Goal: Task Accomplishment & Management: Manage account settings

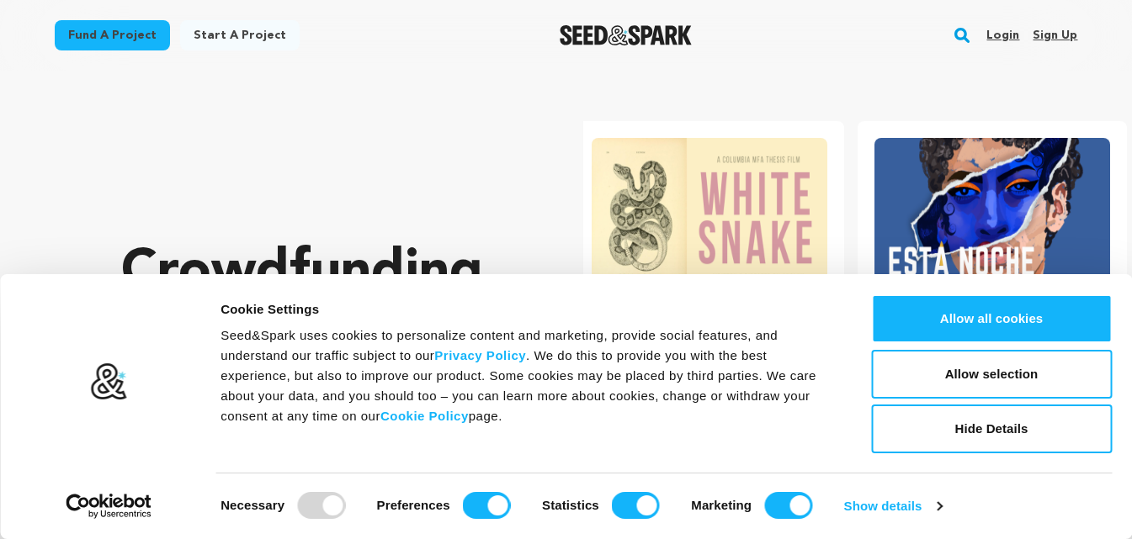
scroll to position [0, 296]
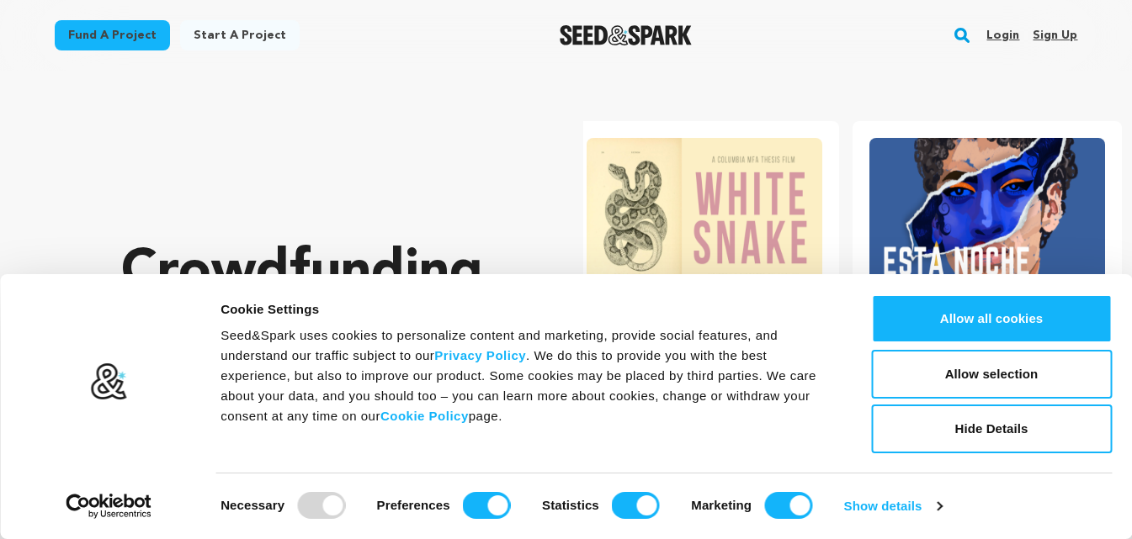
click at [1047, 39] on link "Sign up" at bounding box center [1054, 35] width 45 height 27
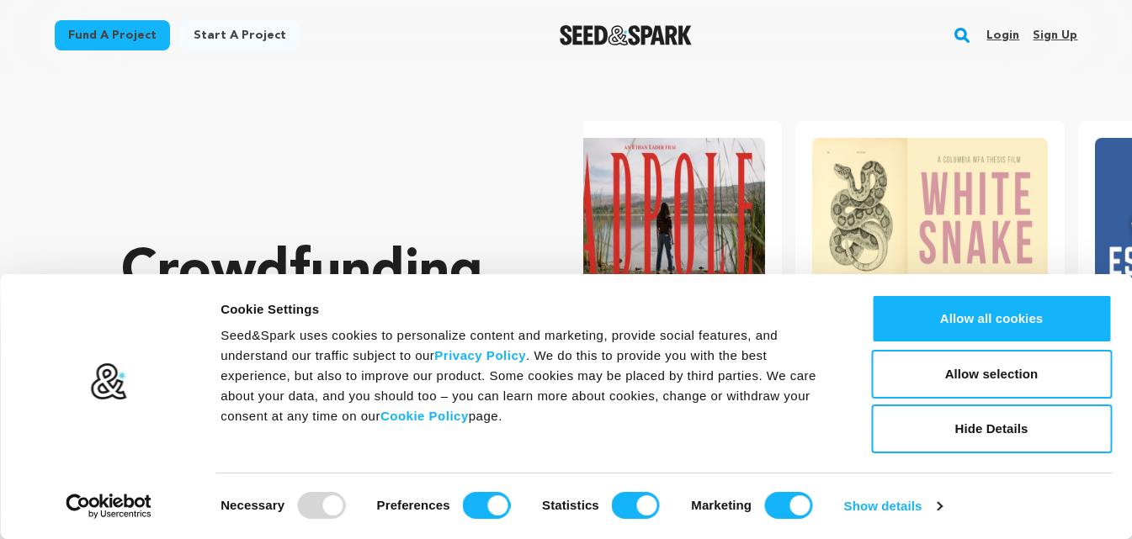
scroll to position [0, 8]
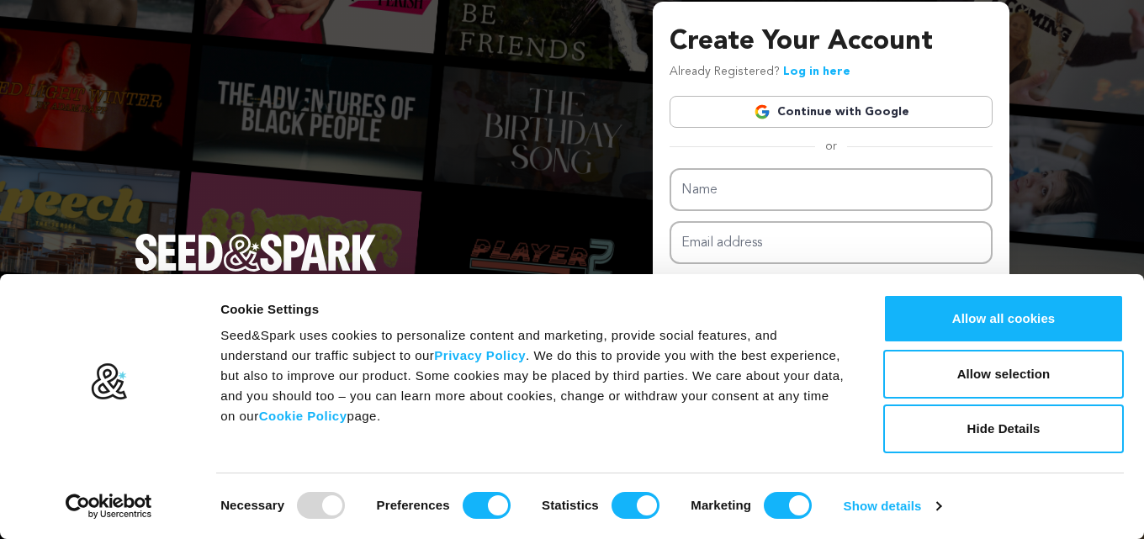
click at [890, 107] on link "Continue with Google" at bounding box center [831, 112] width 323 height 32
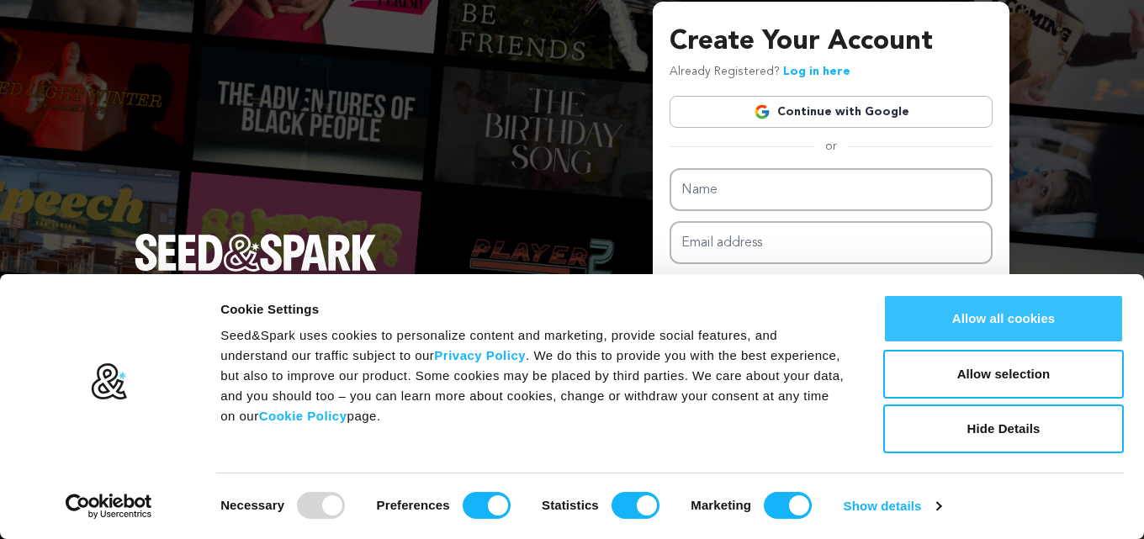
click at [1000, 324] on button "Allow all cookies" at bounding box center [1004, 319] width 241 height 49
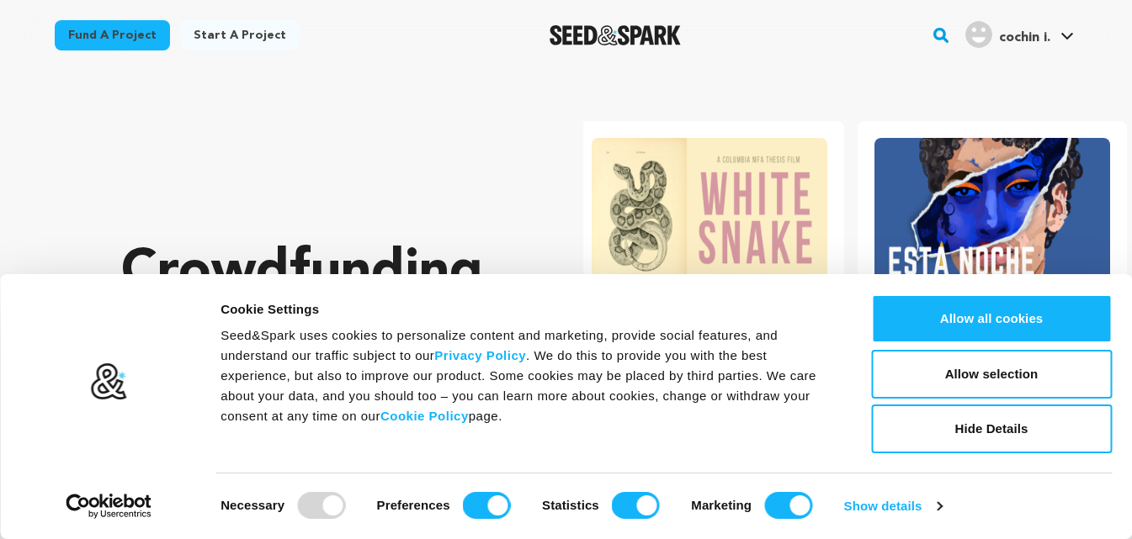
scroll to position [0, 296]
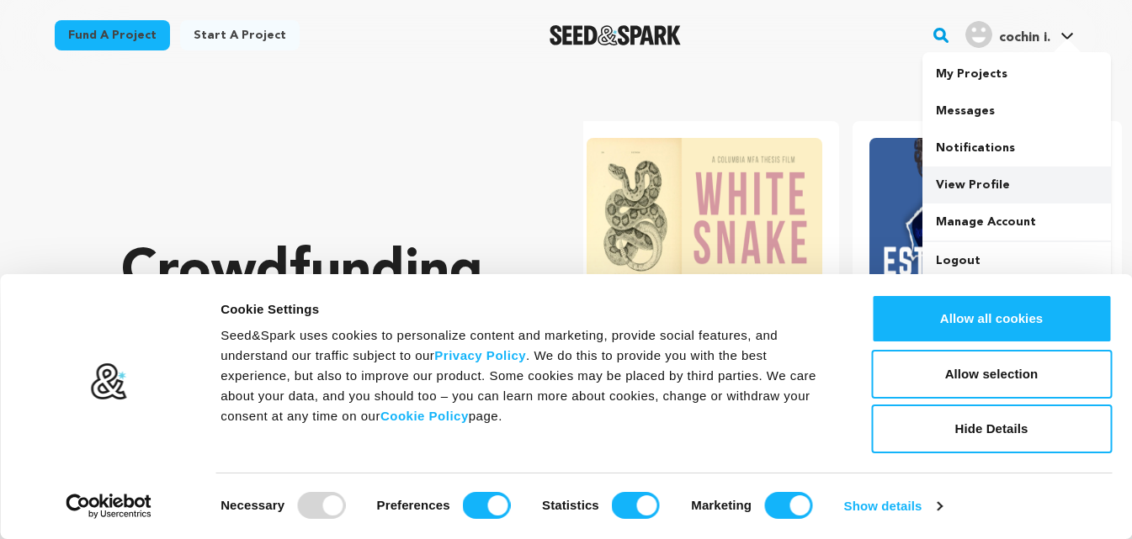
click at [985, 171] on link "View Profile" at bounding box center [1016, 185] width 188 height 37
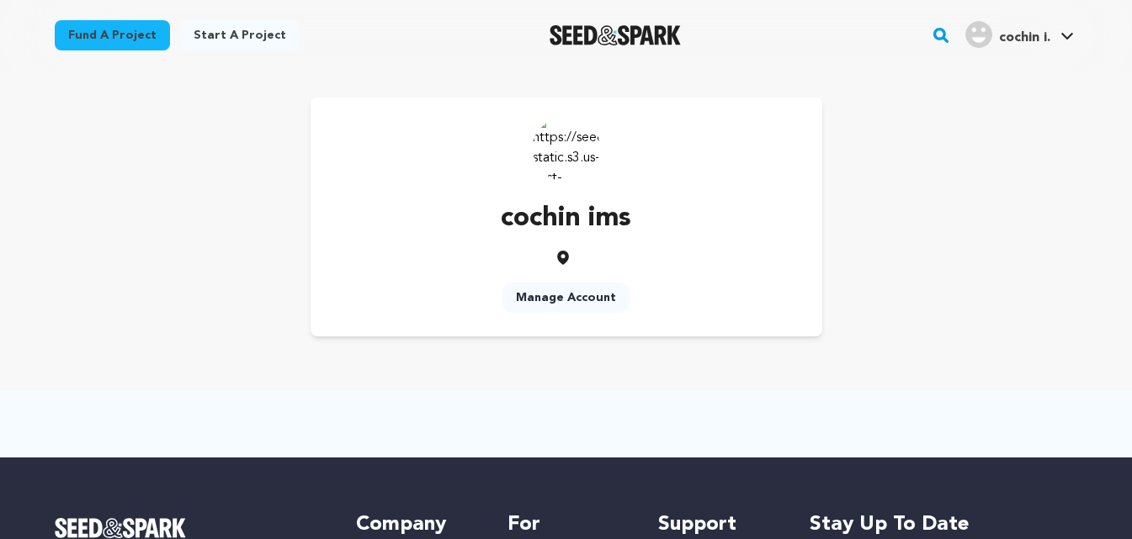
click at [593, 295] on link "Manage Account" at bounding box center [565, 298] width 127 height 30
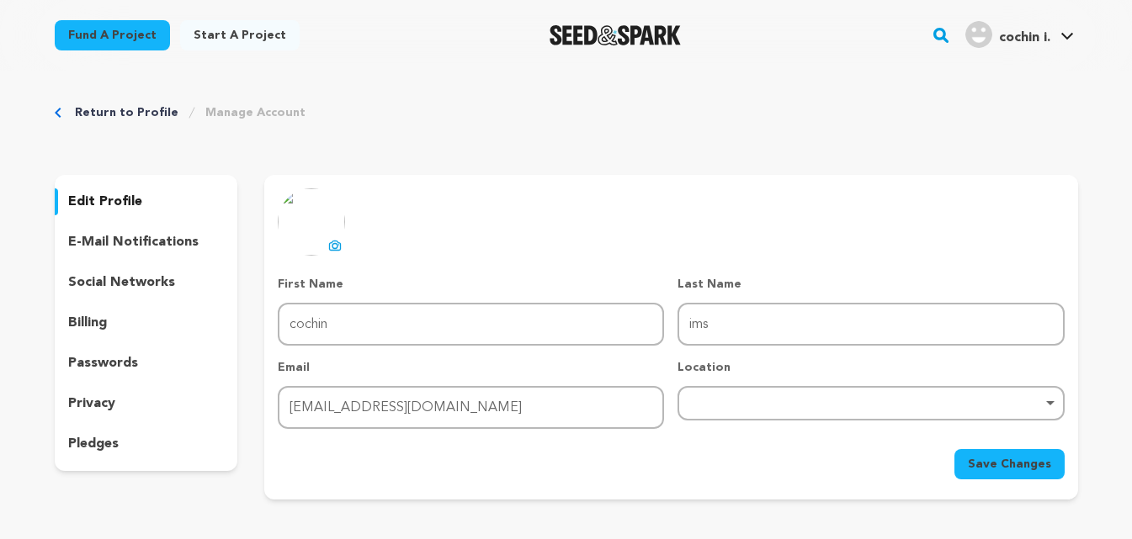
scroll to position [84, 0]
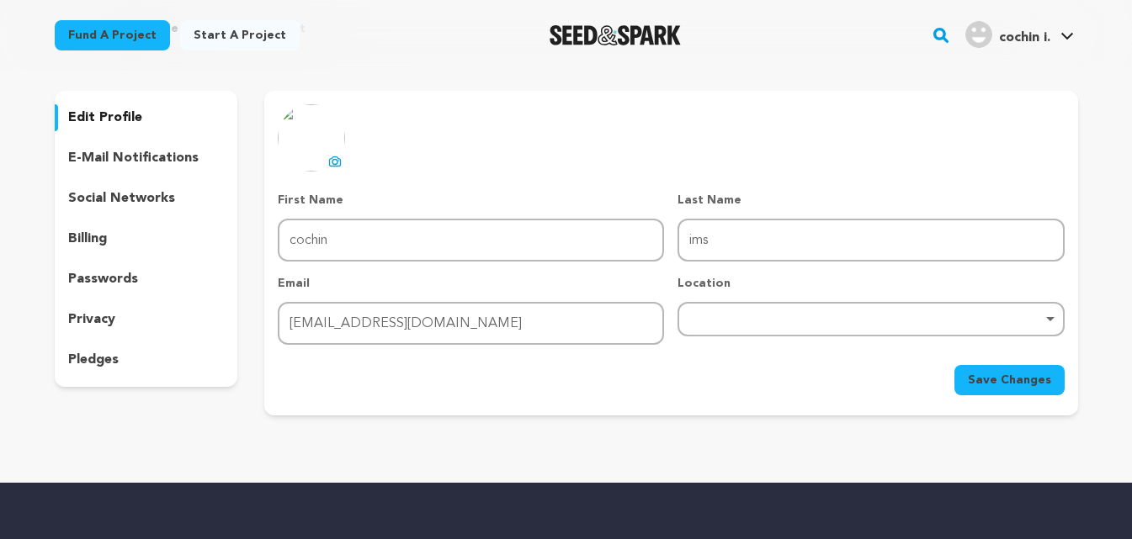
click at [728, 321] on div "Remove item" at bounding box center [870, 319] width 369 height 7
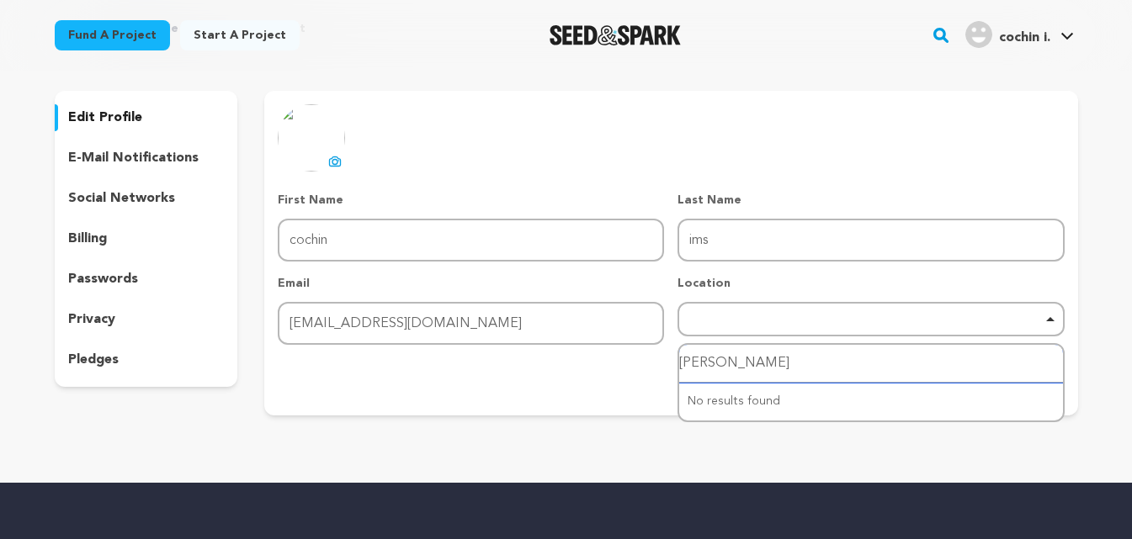
type input "kochi"
click at [721, 369] on input "kochi" at bounding box center [870, 364] width 383 height 38
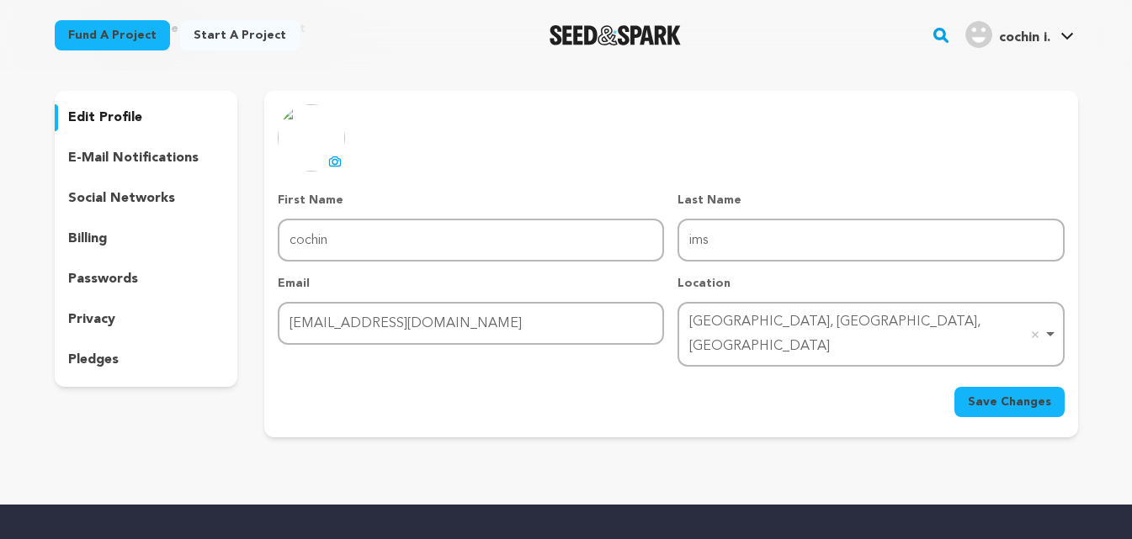
click at [1009, 394] on span "Save Changes" at bounding box center [1009, 402] width 83 height 17
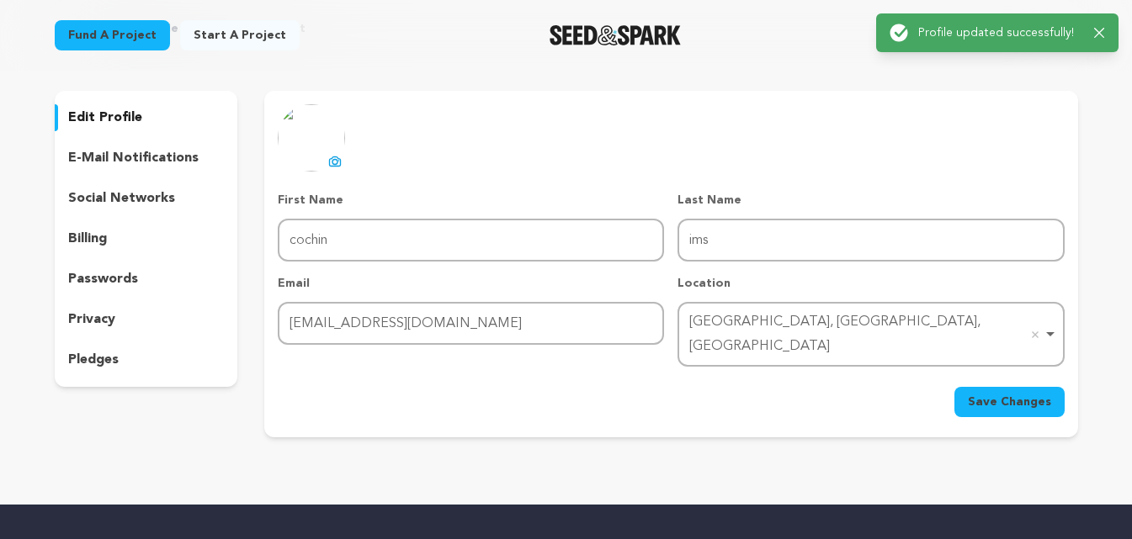
scroll to position [0, 0]
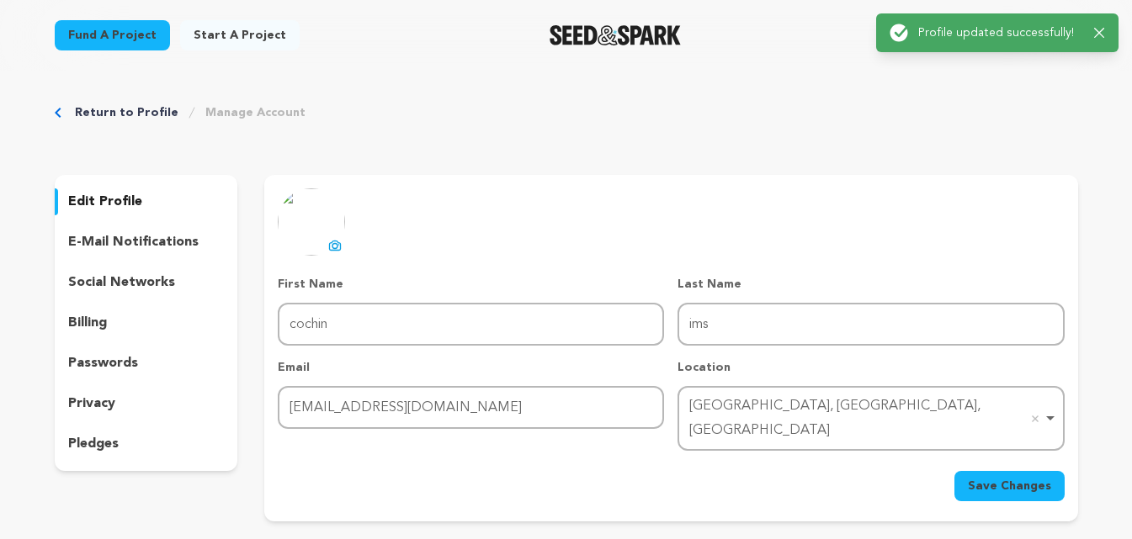
click at [156, 281] on p "social networks" at bounding box center [121, 283] width 107 height 20
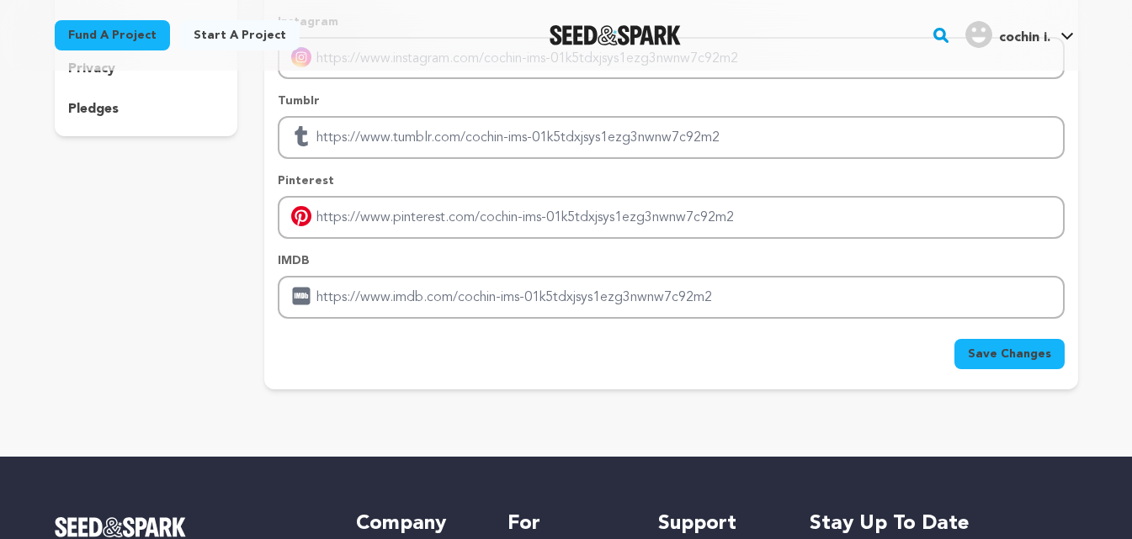
scroll to position [337, 0]
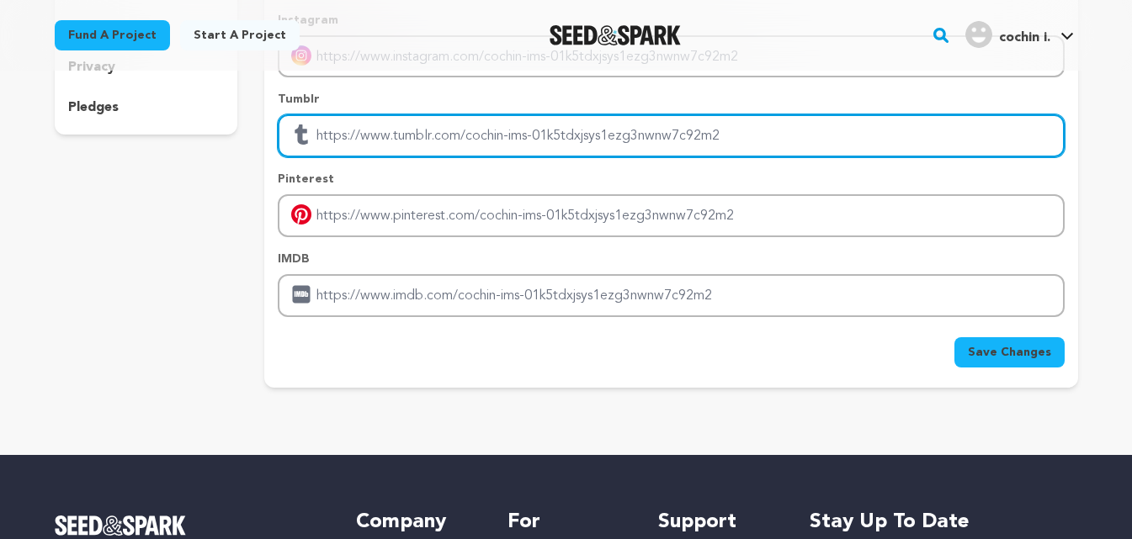
click at [360, 139] on input "Enter tubmlr profile link" at bounding box center [671, 135] width 786 height 43
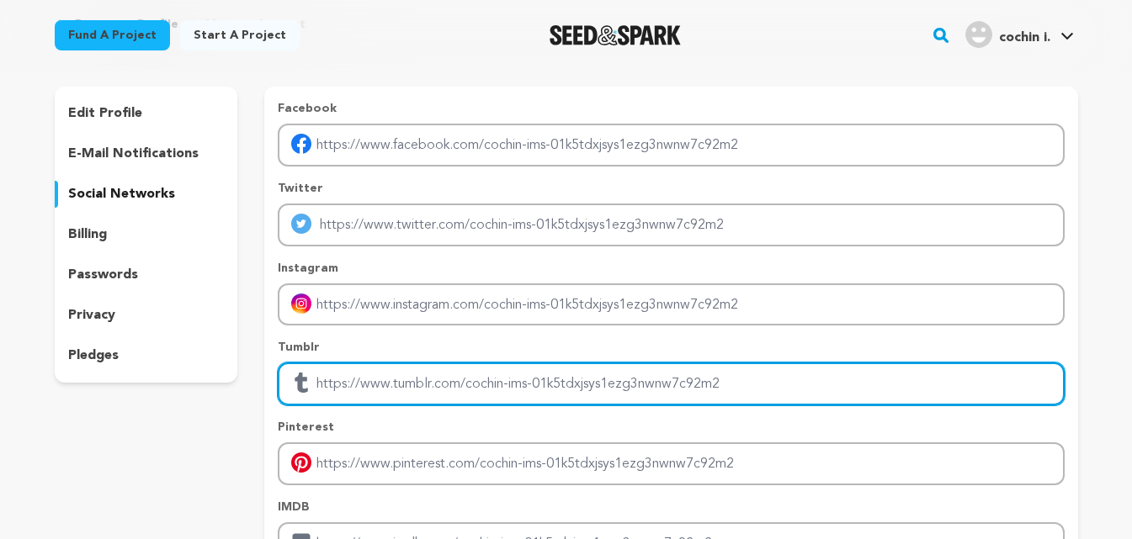
scroll to position [84, 0]
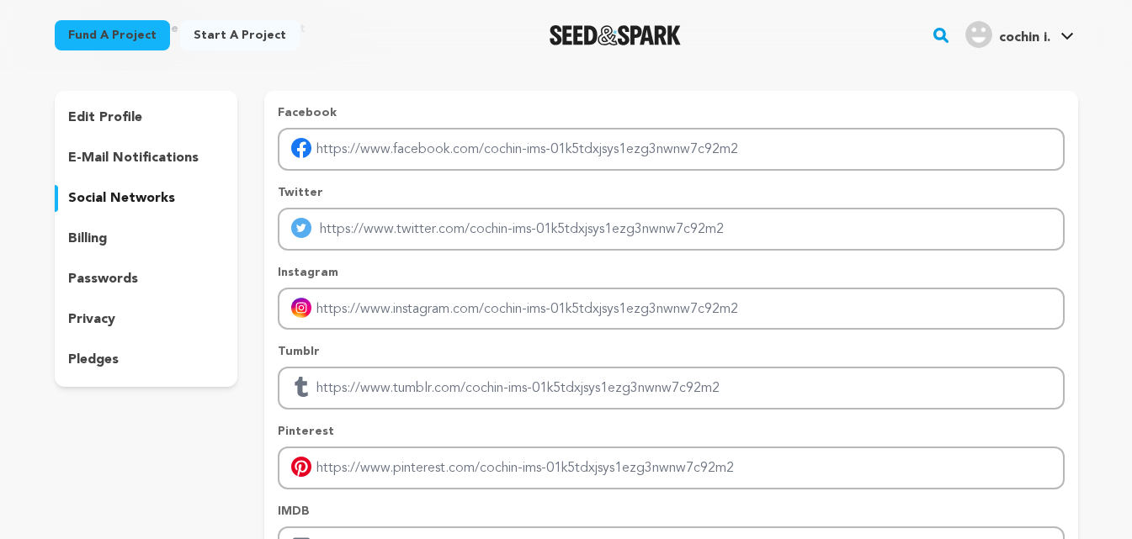
click at [106, 324] on p "privacy" at bounding box center [91, 320] width 47 height 20
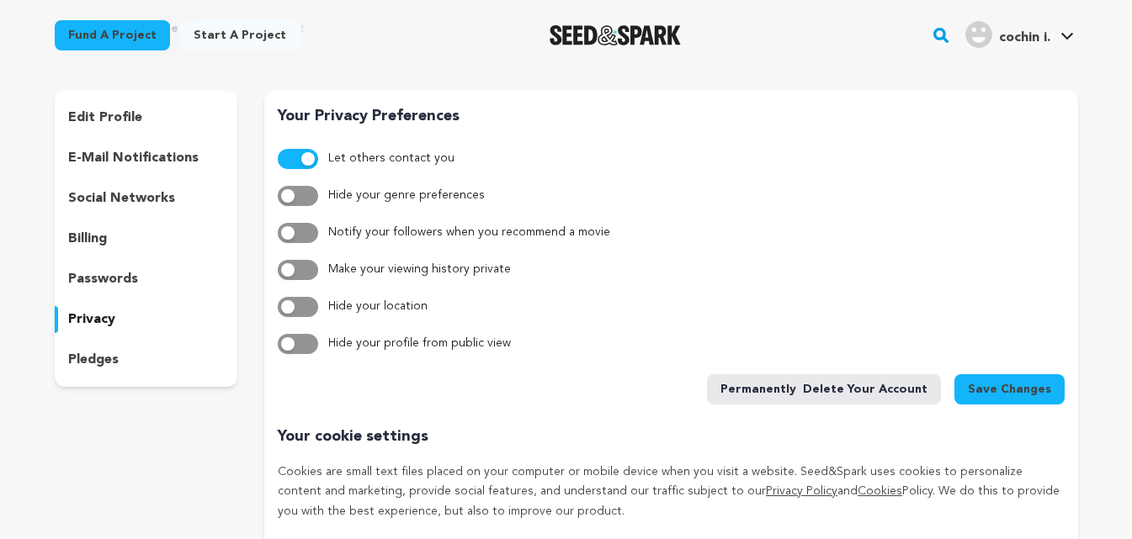
click at [172, 199] on div "social networks" at bounding box center [146, 198] width 183 height 27
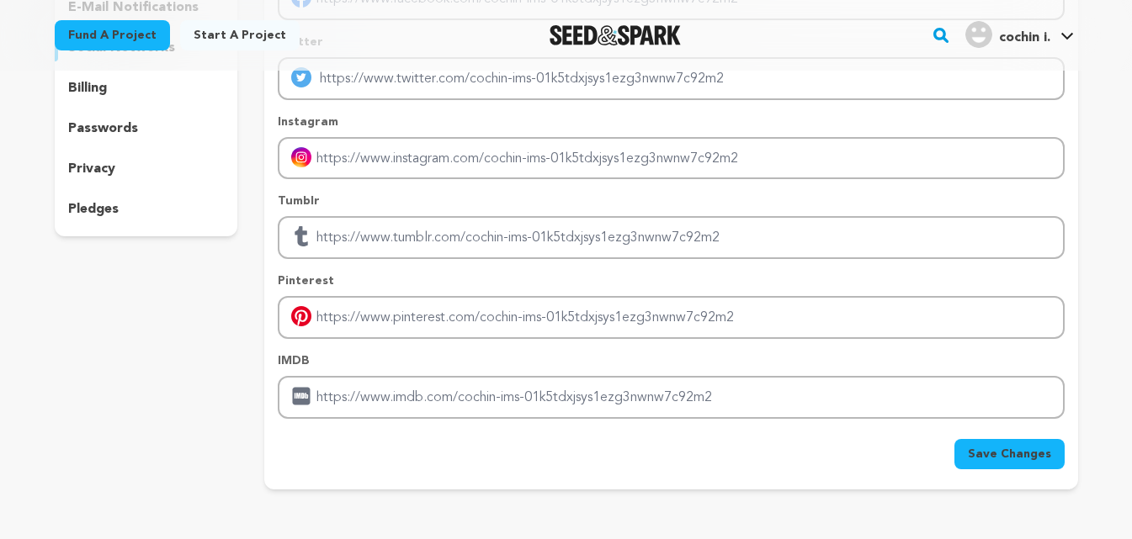
scroll to position [252, 0]
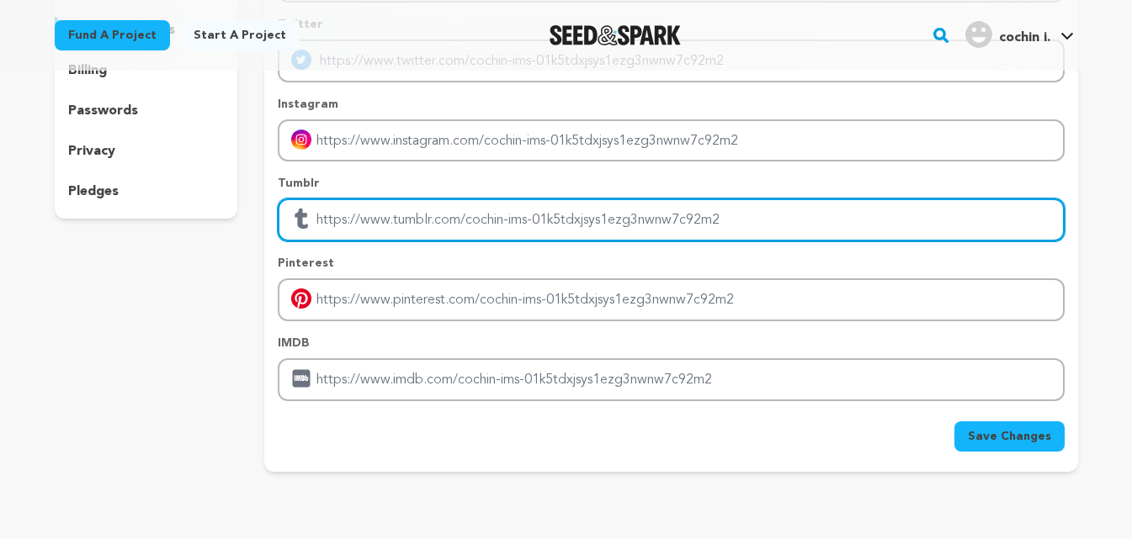
click at [357, 219] on input "Enter tubmlr profile link" at bounding box center [671, 220] width 786 height 43
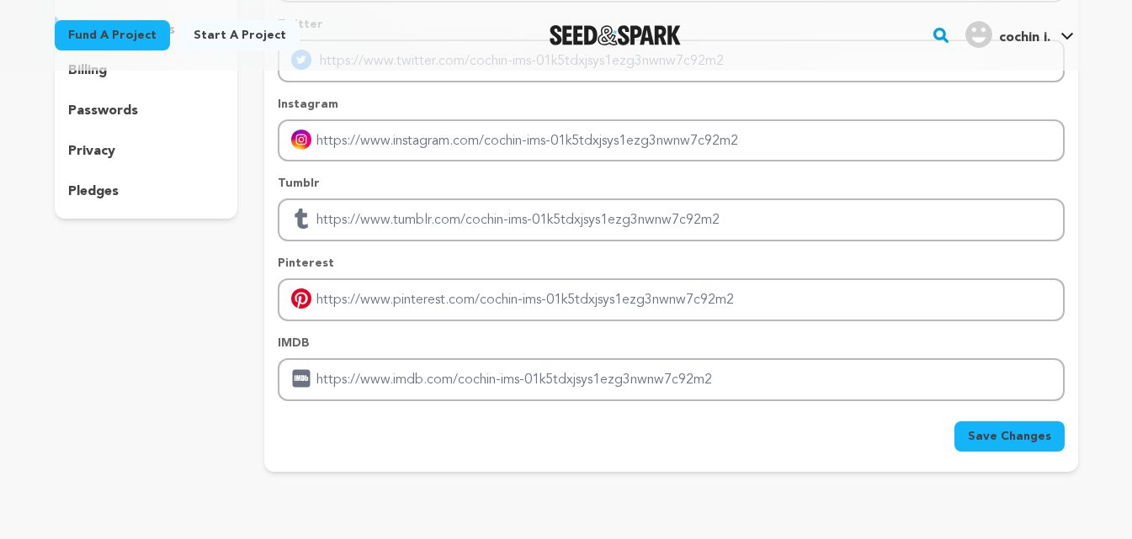
click at [220, 35] on link "Start a project" at bounding box center [239, 35] width 119 height 30
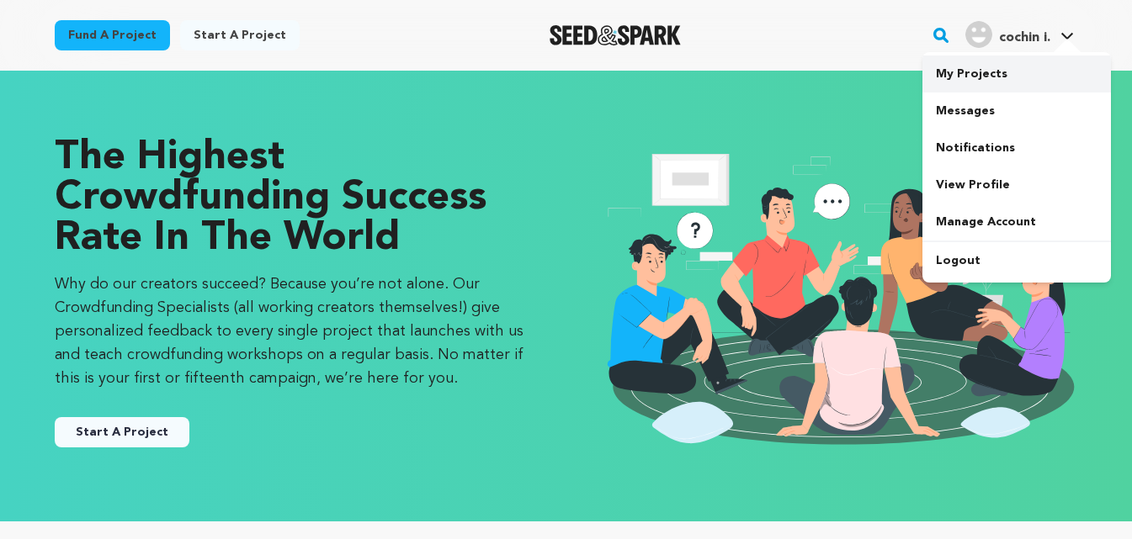
click at [987, 75] on link "My Projects" at bounding box center [1016, 74] width 188 height 37
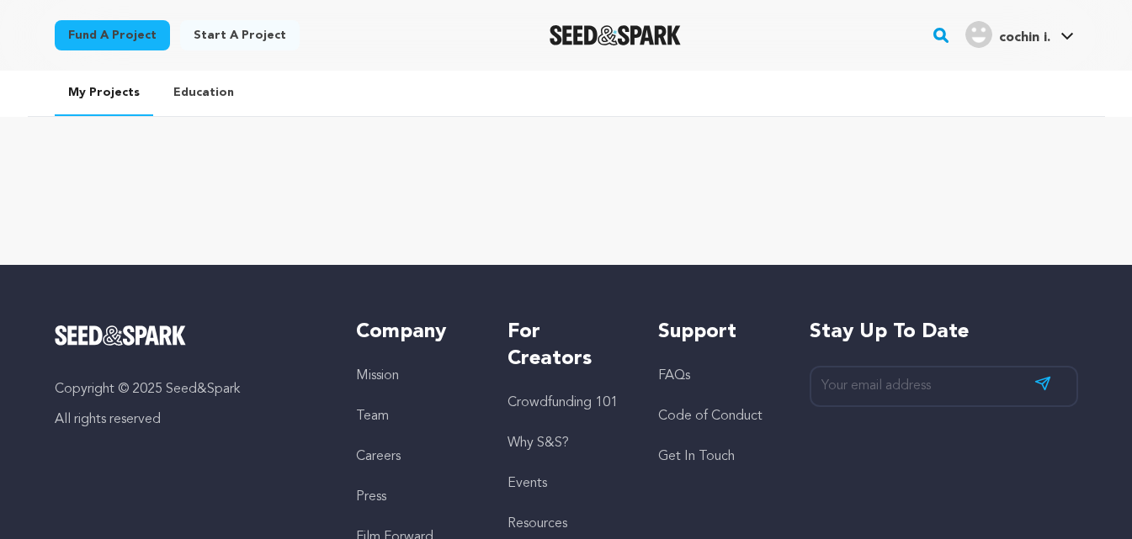
click at [234, 38] on link "Start a project" at bounding box center [239, 35] width 119 height 30
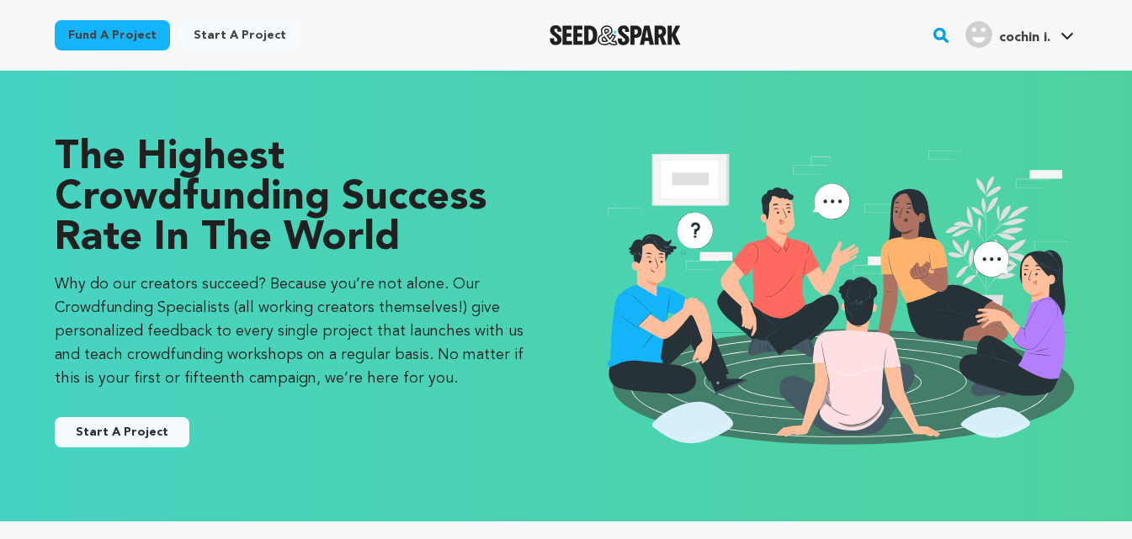
click at [161, 423] on button "Start A Project" at bounding box center [122, 432] width 135 height 30
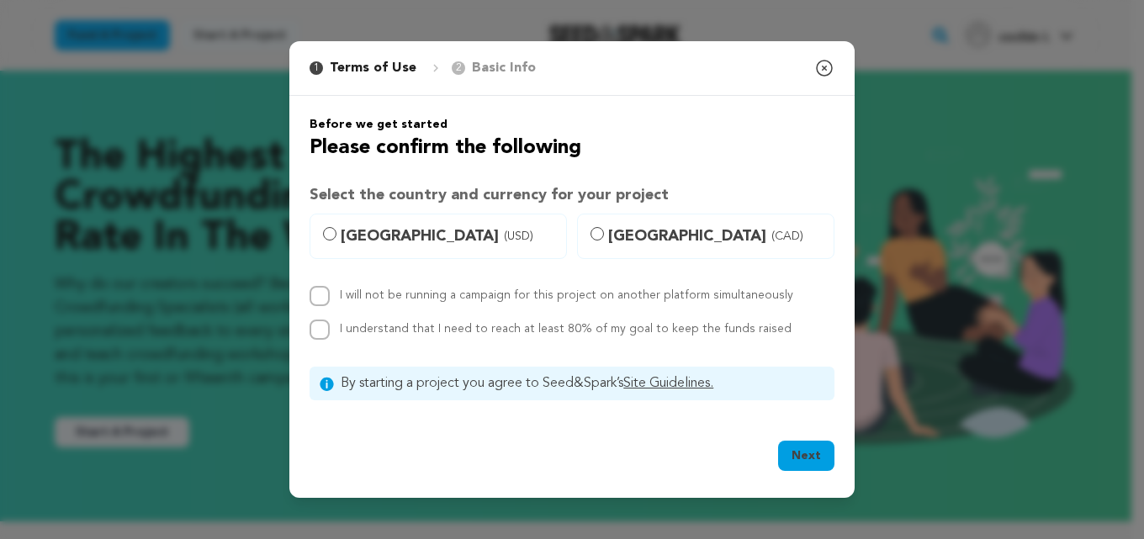
click at [163, 433] on div "1 Terms of Use 2 Basic Info You started your project! Close modal Before we get…" at bounding box center [572, 269] width 1144 height 539
click at [487, 69] on p "Basic Info" at bounding box center [504, 68] width 64 height 20
click at [322, 296] on input "I will not be running a campaign for this project on another platform simultane…" at bounding box center [320, 296] width 20 height 20
checkbox input "true"
click at [317, 327] on input "I understand that I need to reach at least 80% of my goal to keep the funds rai…" at bounding box center [320, 330] width 20 height 20
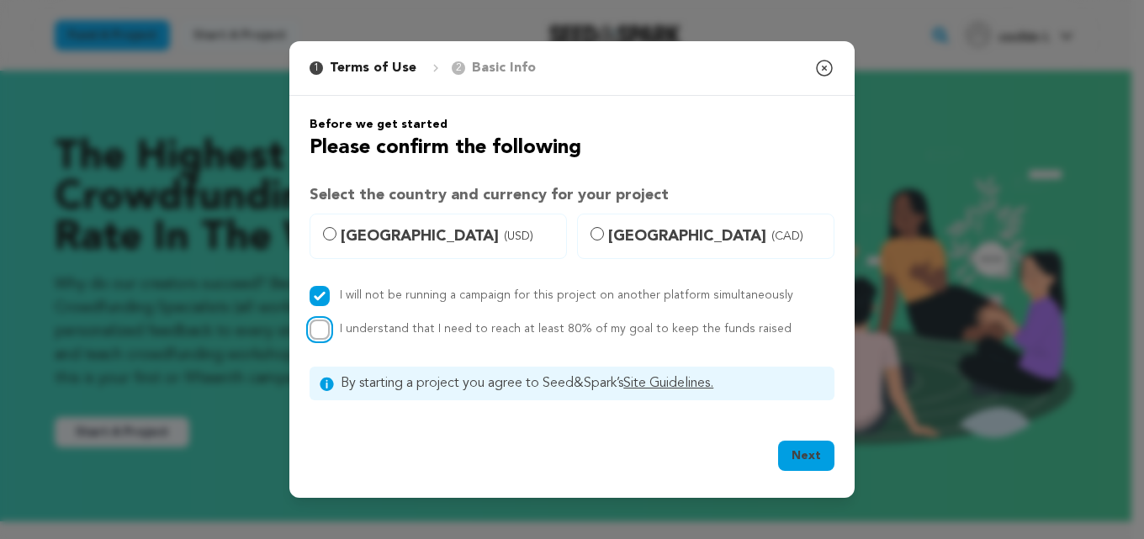
checkbox input "true"
click at [817, 455] on button "Next" at bounding box center [806, 456] width 56 height 30
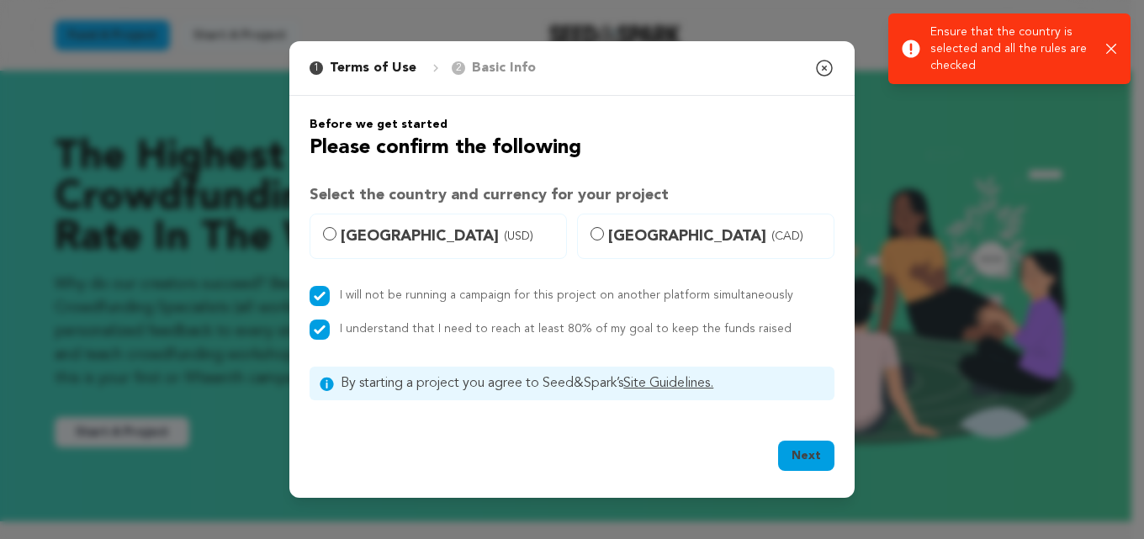
click at [1113, 51] on icon "button" at bounding box center [1111, 49] width 11 height 11
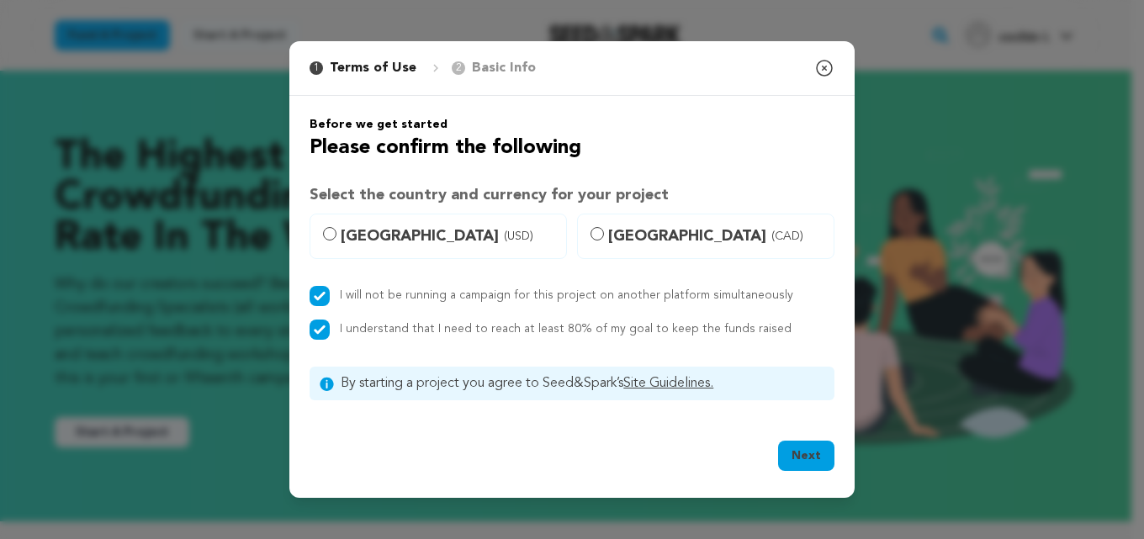
click at [825, 73] on icon "button" at bounding box center [825, 68] width 20 height 20
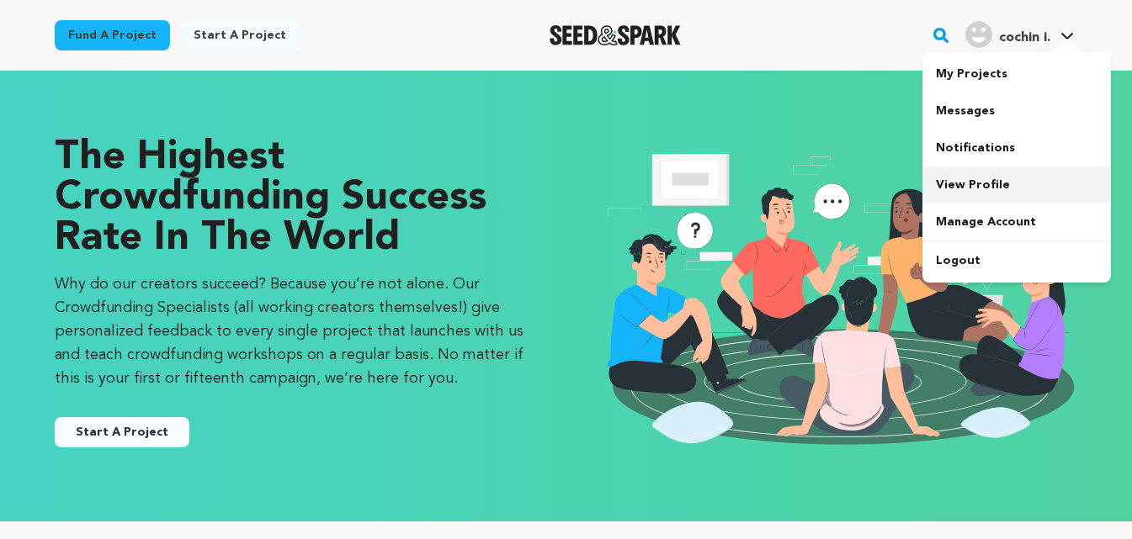
click at [972, 179] on link "View Profile" at bounding box center [1016, 185] width 188 height 37
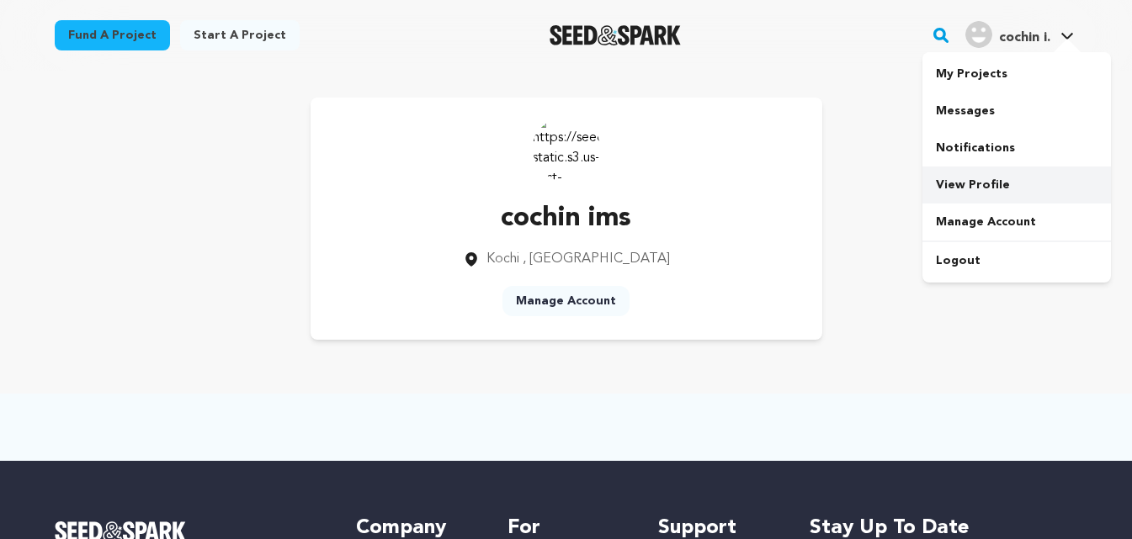
click at [979, 183] on link "View Profile" at bounding box center [1016, 185] width 188 height 37
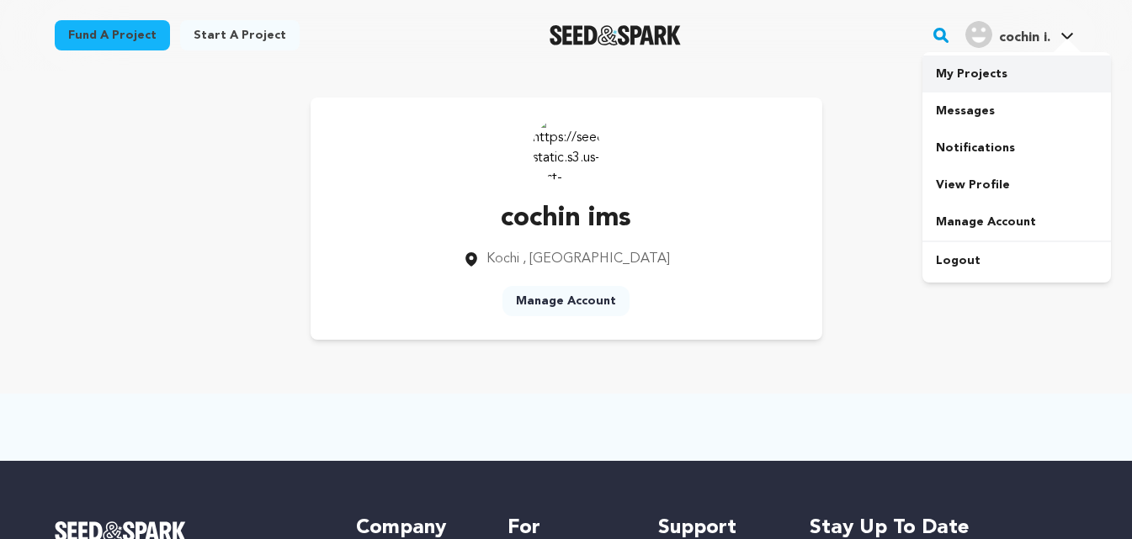
click at [984, 86] on link "My Projects" at bounding box center [1016, 74] width 188 height 37
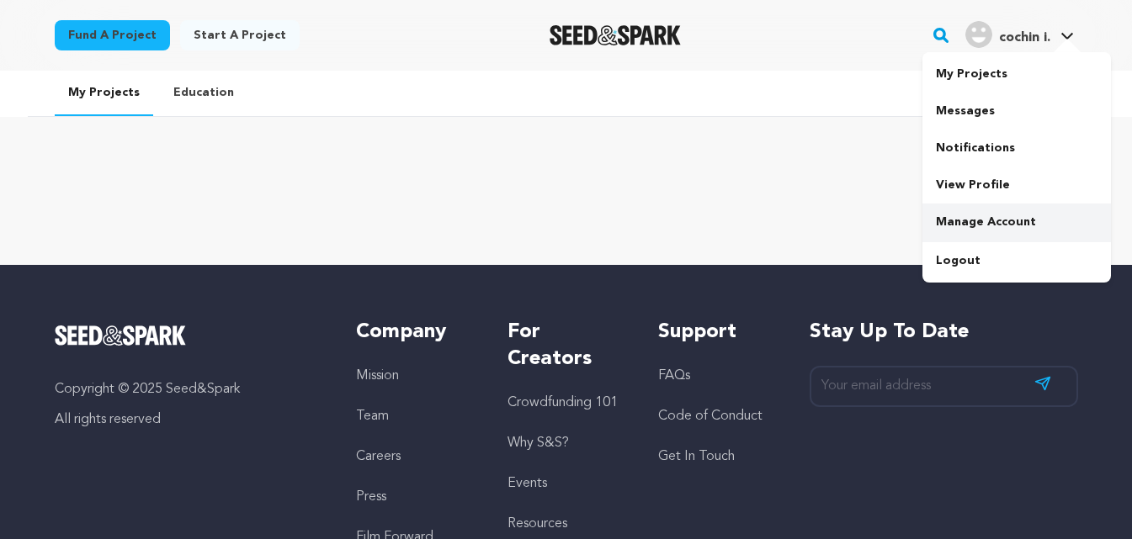
click at [983, 220] on link "Manage Account" at bounding box center [1016, 222] width 188 height 37
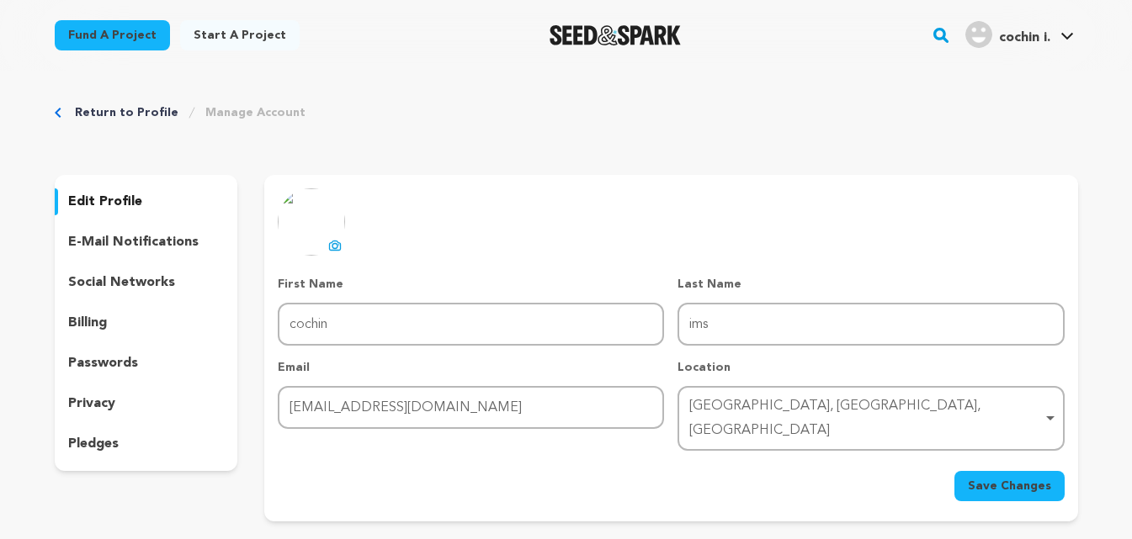
click at [385, 251] on div "uploading spinner upload profile image First Name First Name cochin Last Name L…" at bounding box center [671, 344] width 786 height 313
click at [320, 262] on div "uploading spinner upload profile image First Name First Name cochin Last Name L…" at bounding box center [671, 344] width 786 height 313
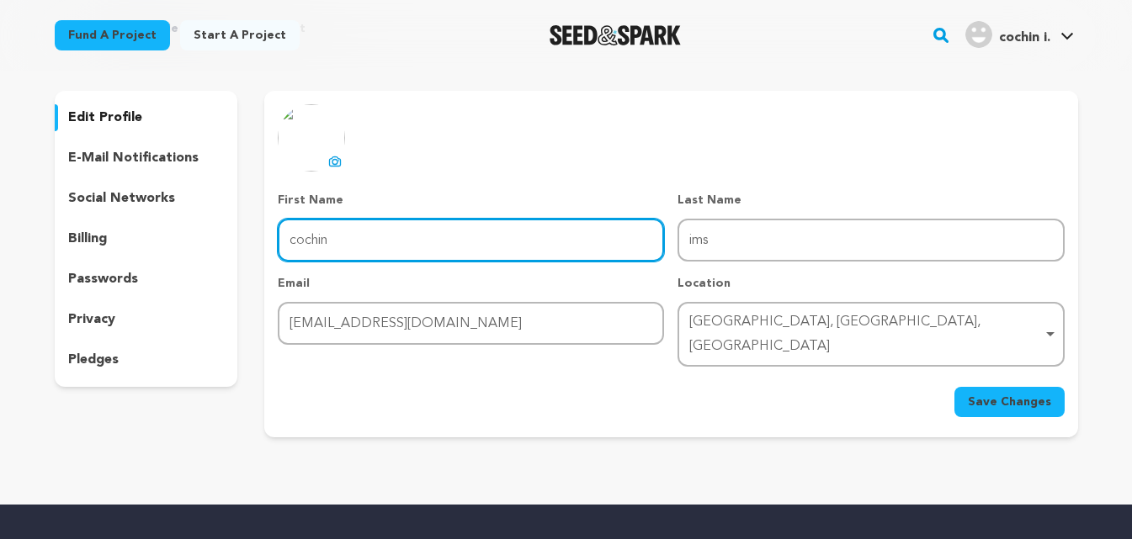
drag, startPoint x: 356, startPoint y: 239, endPoint x: 273, endPoint y: 233, distance: 83.5
click at [273, 233] on div "uploading spinner upload profile image First Name First Name cochin Last Name L…" at bounding box center [670, 260] width 813 height 313
type input "IMS"
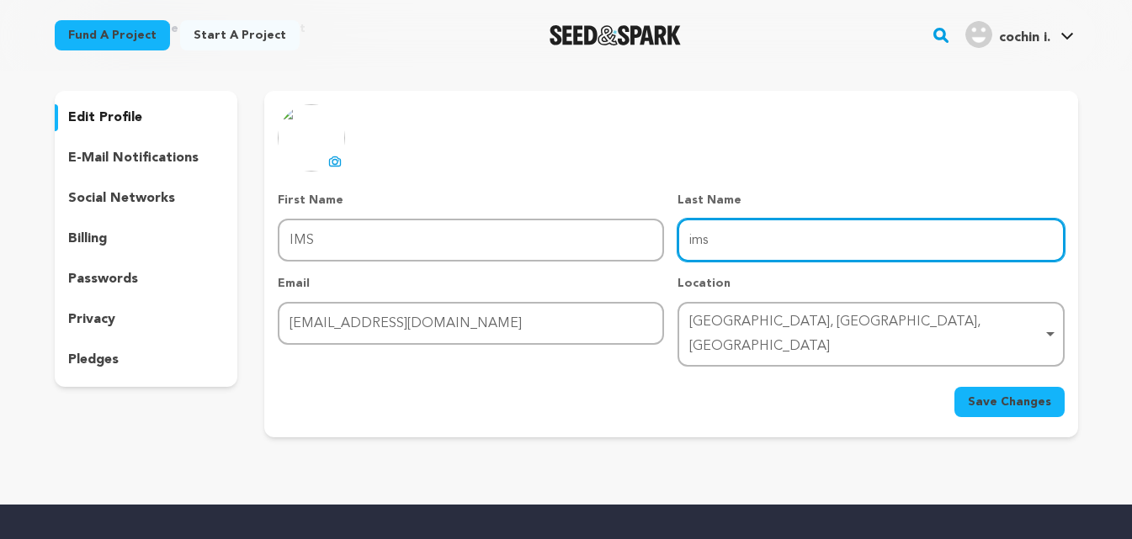
click at [730, 238] on input "ims" at bounding box center [870, 240] width 386 height 43
type input "i"
type input "cochin"
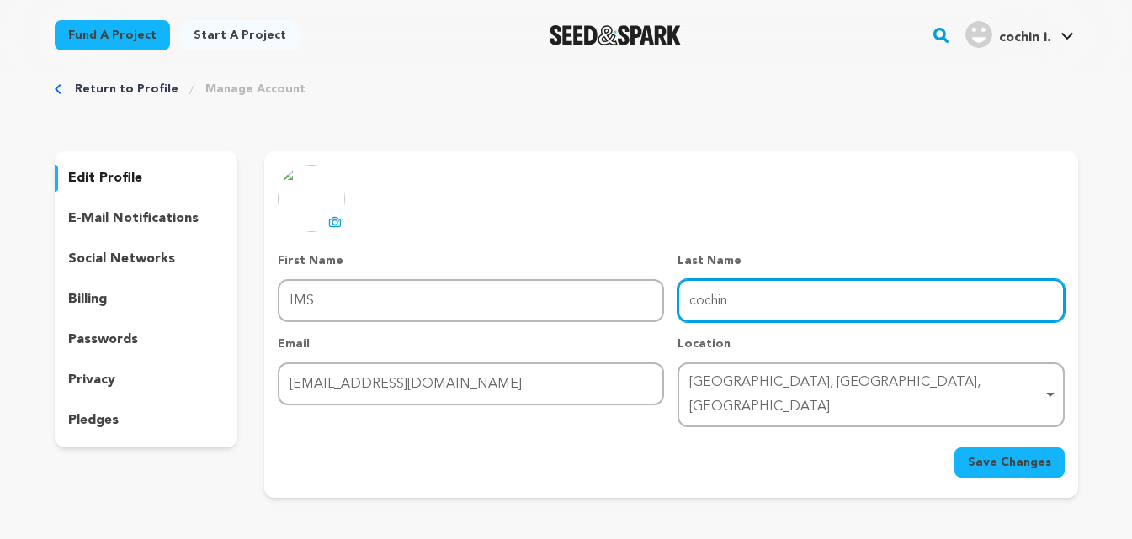
scroll to position [0, 0]
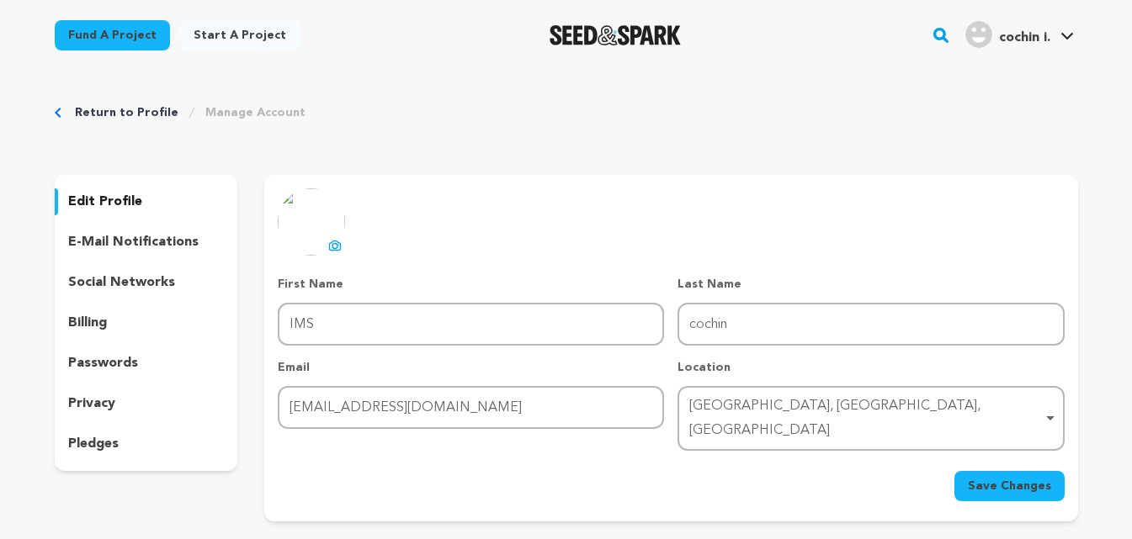
click at [335, 244] on icon at bounding box center [335, 246] width 7 height 5
click at [1006, 478] on span "Save Changes" at bounding box center [1009, 486] width 83 height 17
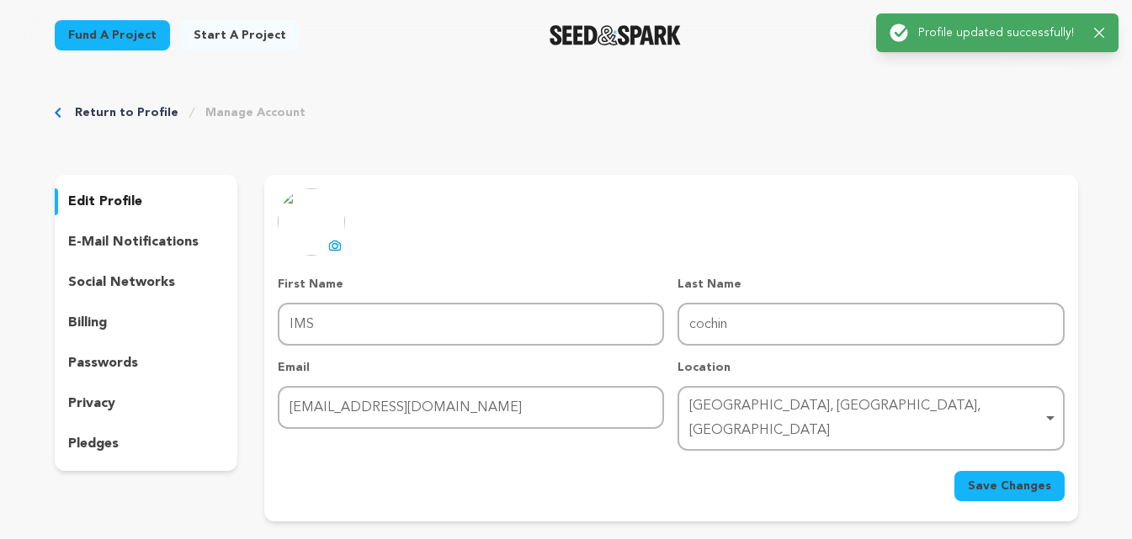
click at [105, 277] on p "social networks" at bounding box center [121, 283] width 107 height 20
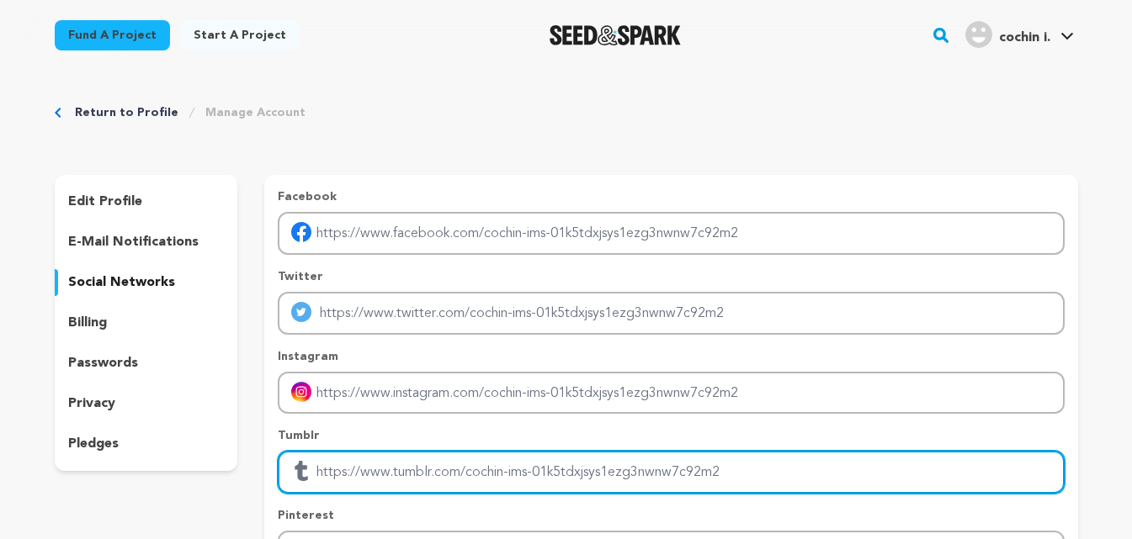
click at [358, 473] on input "Enter tubmlr profile link" at bounding box center [671, 472] width 786 height 43
paste input "https://www.tumblr.com/imscochin/784884267344936961/oil-and-gas-courses-in-coch…"
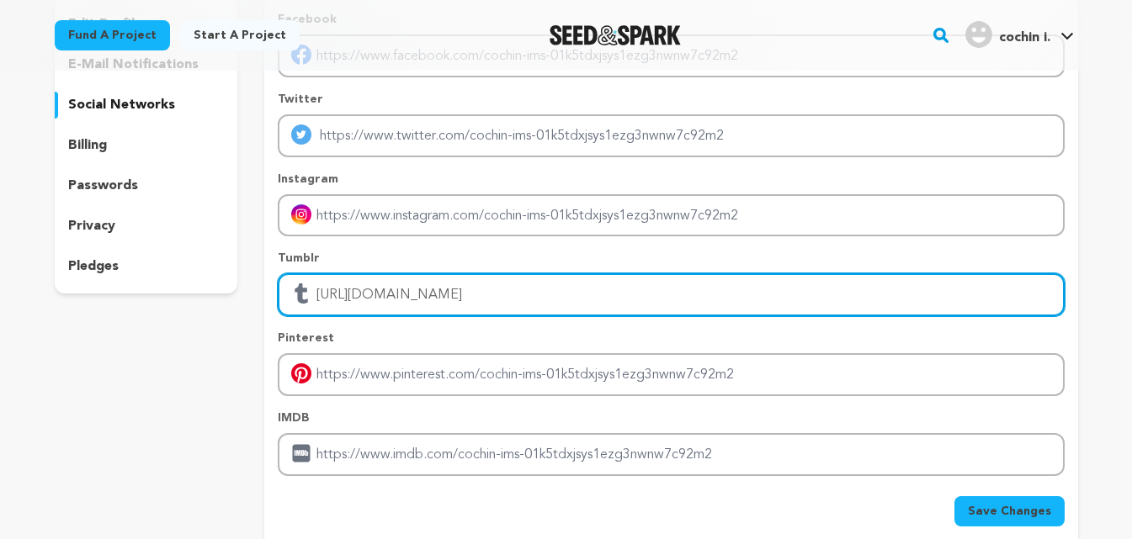
scroll to position [337, 0]
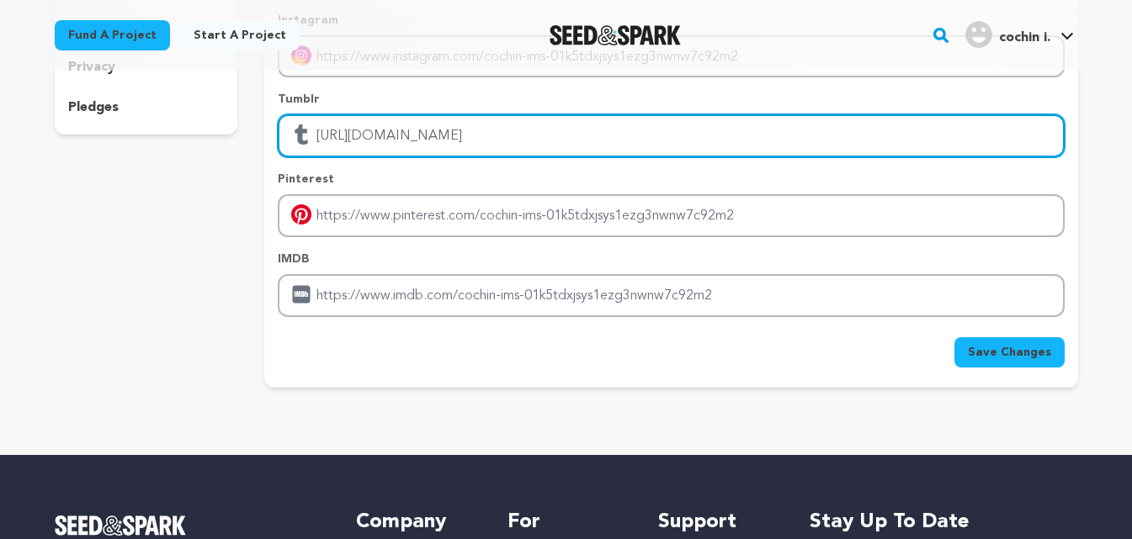
type input "https://www.tumblr.com/imscochin/784884267344936961/oil-and-gas-courses-in-coch…"
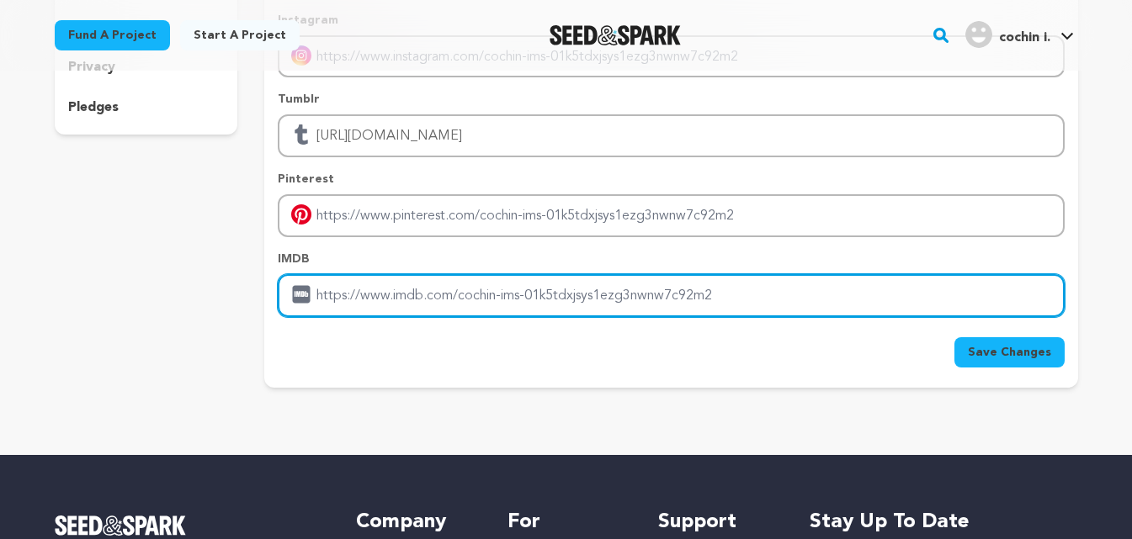
click at [645, 308] on input "Enter IMDB profile link" at bounding box center [671, 295] width 786 height 43
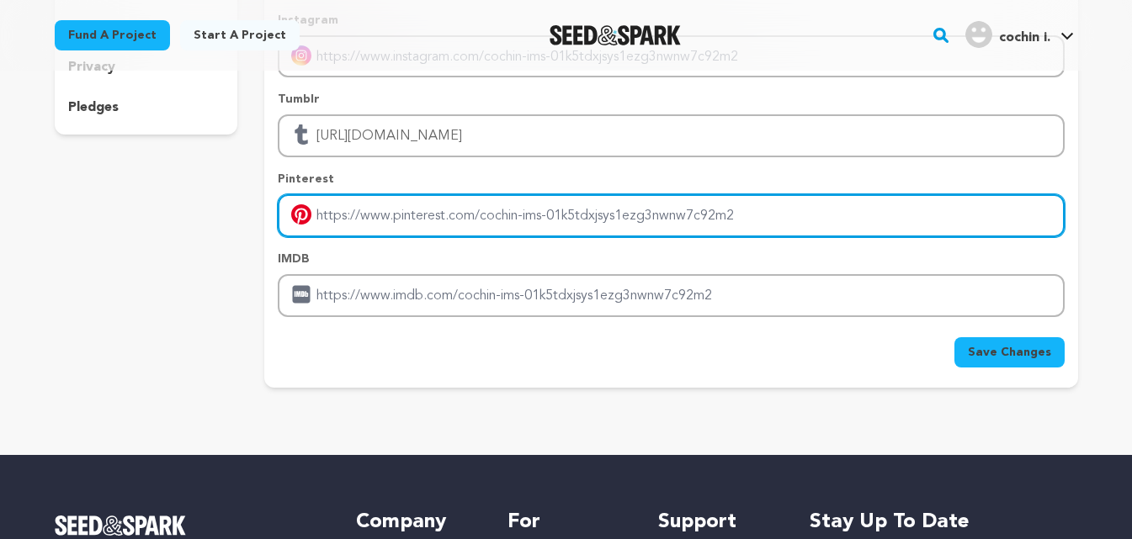
click at [634, 226] on input "Enter pinterest profile link" at bounding box center [671, 215] width 786 height 43
paste input "https://www.pinterest.com/cochinims25/_profile/"
type input "https://www.pinterest.com/cochinims25/_profile/"
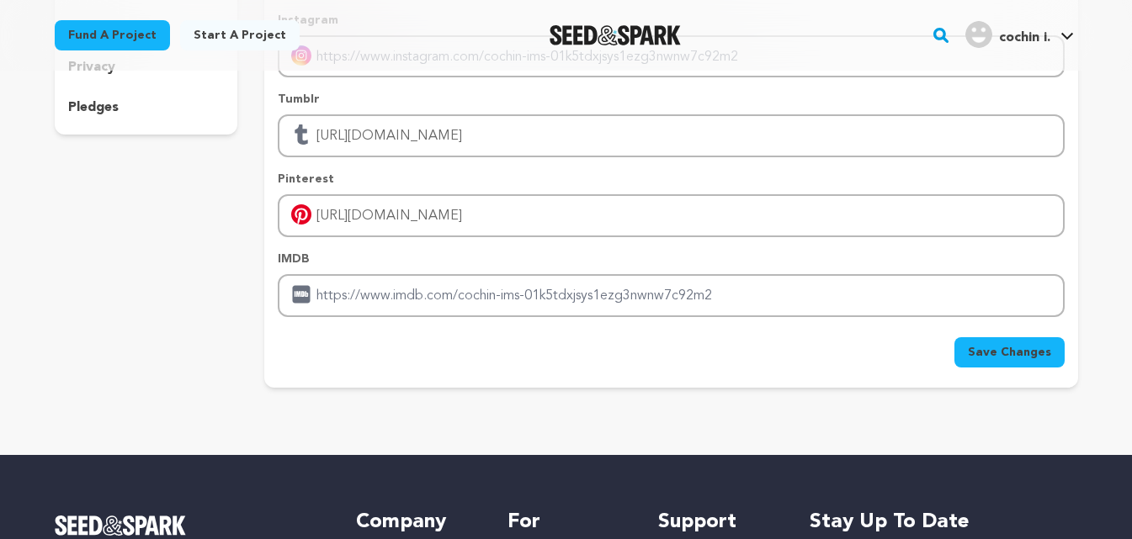
click at [1022, 358] on span "Save Changes" at bounding box center [1009, 352] width 83 height 17
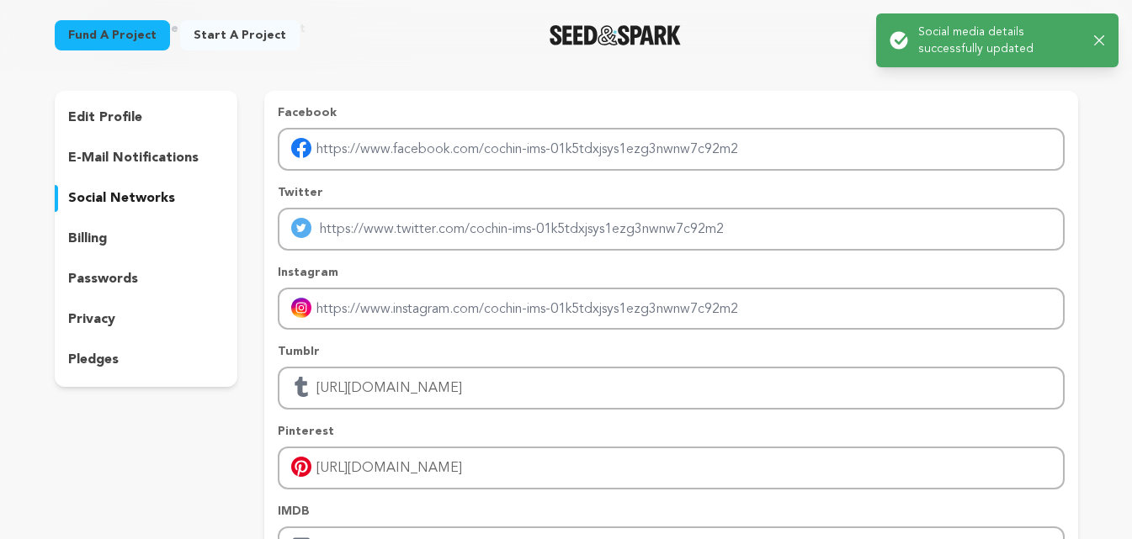
scroll to position [0, 0]
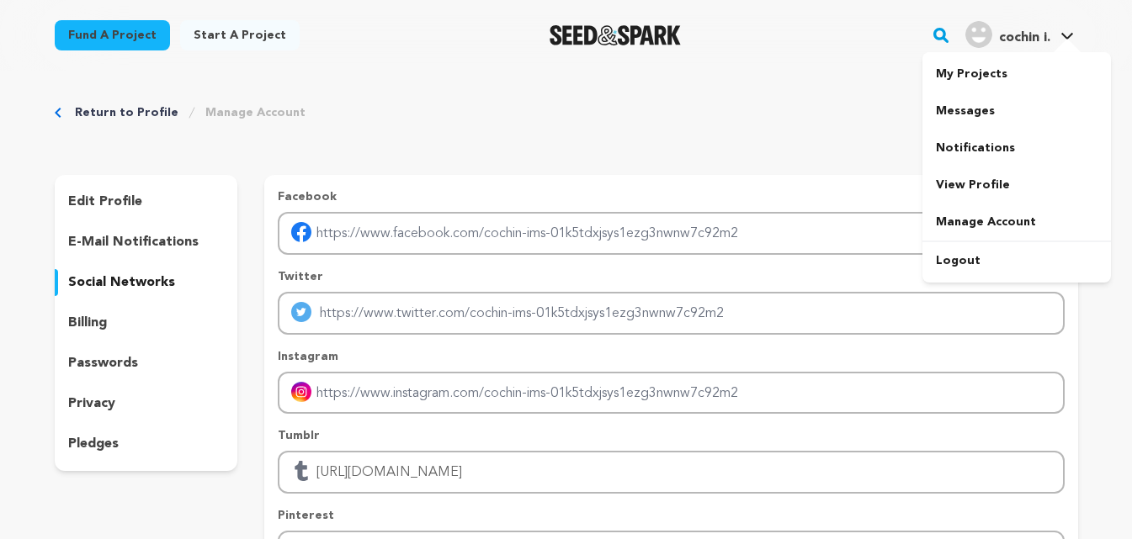
click at [1072, 33] on icon at bounding box center [1067, 36] width 12 height 7
click at [1039, 37] on span "cochin i." at bounding box center [1024, 37] width 51 height 13
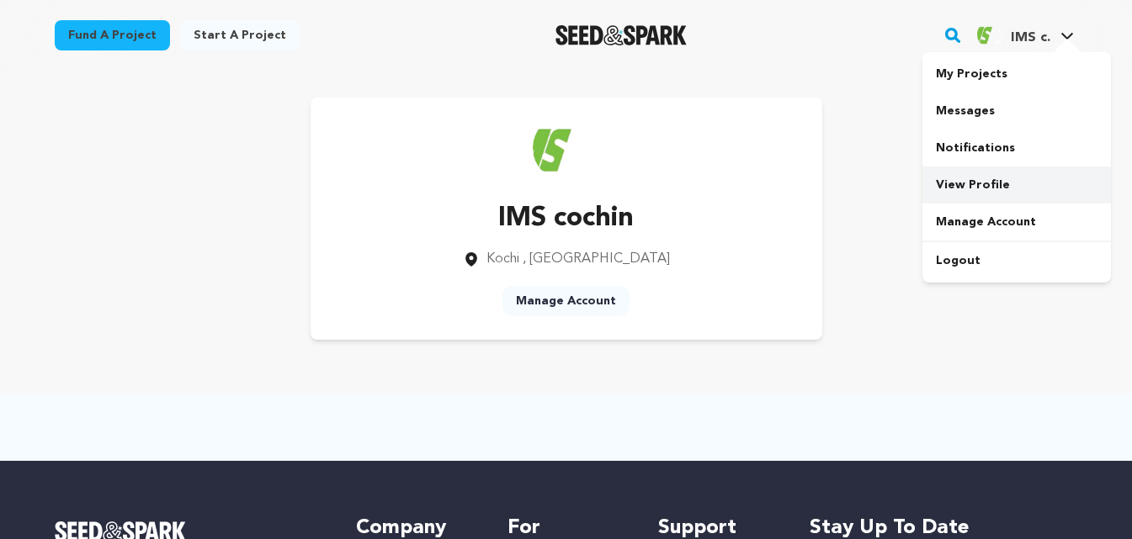
click at [975, 179] on link "View Profile" at bounding box center [1016, 185] width 188 height 37
click at [549, 300] on link "Manage Account" at bounding box center [565, 301] width 127 height 30
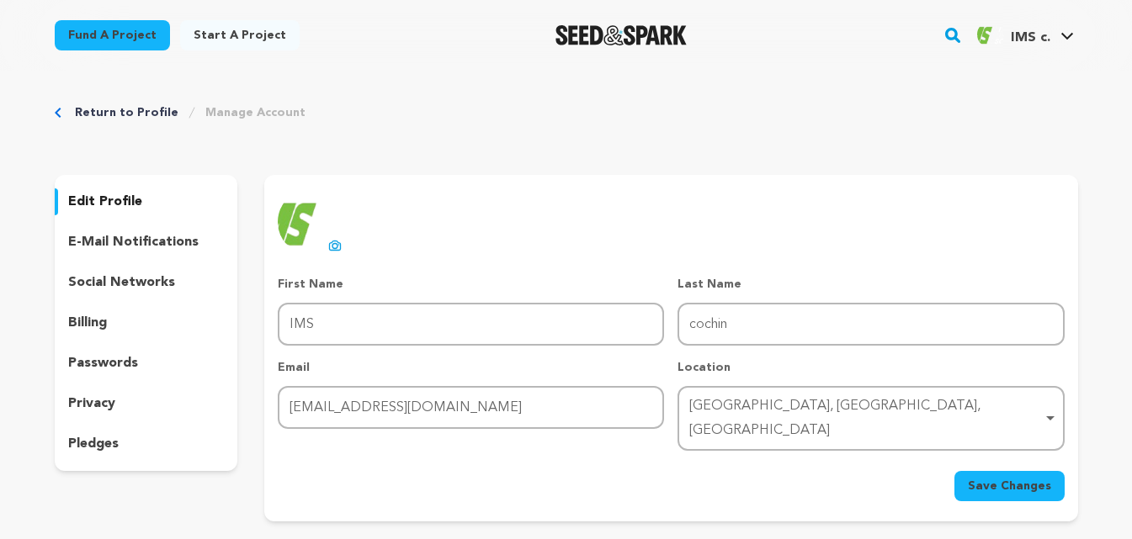
click at [92, 406] on p "privacy" at bounding box center [91, 404] width 47 height 20
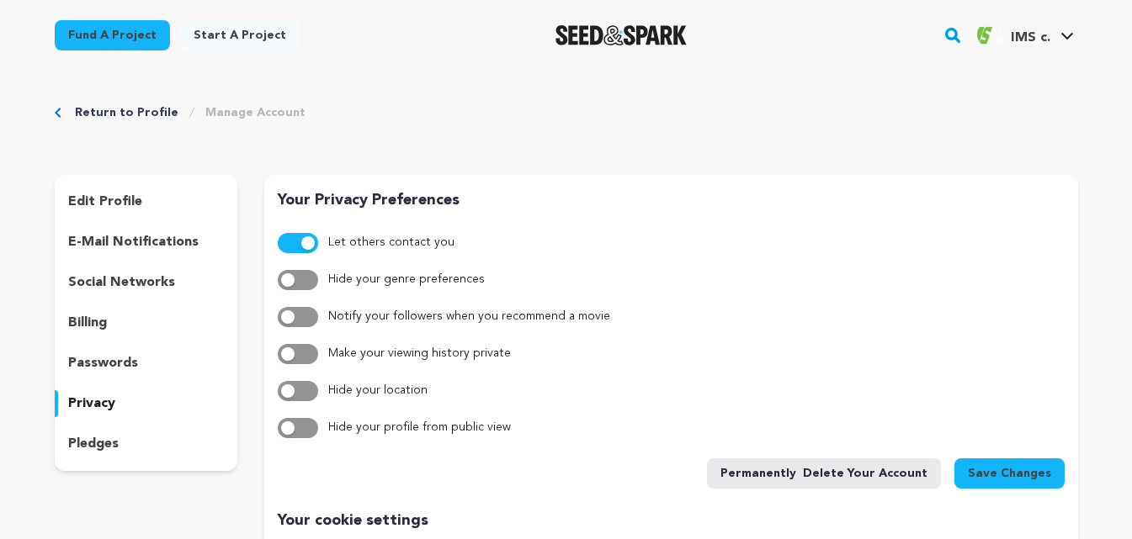
click at [158, 118] on link "Return to Profile" at bounding box center [126, 112] width 103 height 17
